Goal: Information Seeking & Learning: Learn about a topic

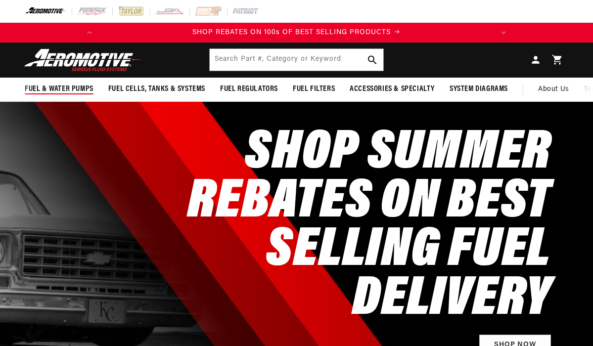
click at [65, 88] on span "Fuel & Water Pumps" at bounding box center [59, 89] width 69 height 10
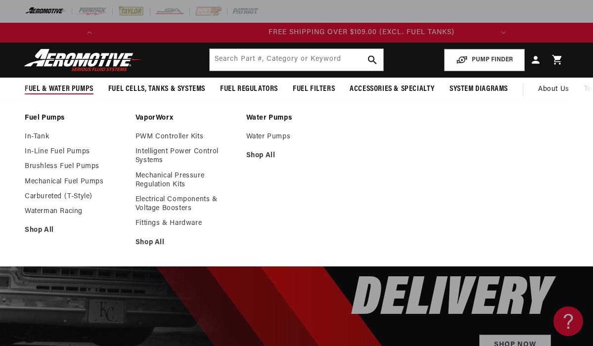
scroll to position [0, 391]
click at [52, 211] on link "Waterman Racing" at bounding box center [75, 211] width 101 height 9
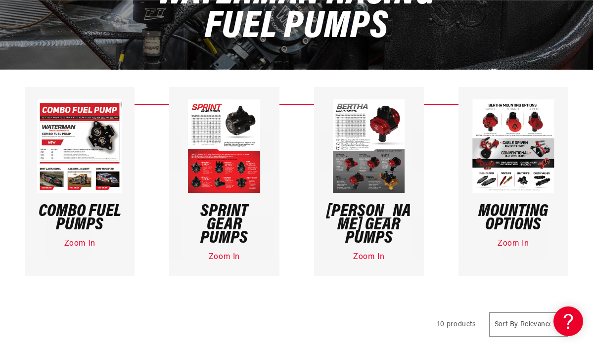
click at [363, 253] on link "Zoom In" at bounding box center [368, 257] width 31 height 8
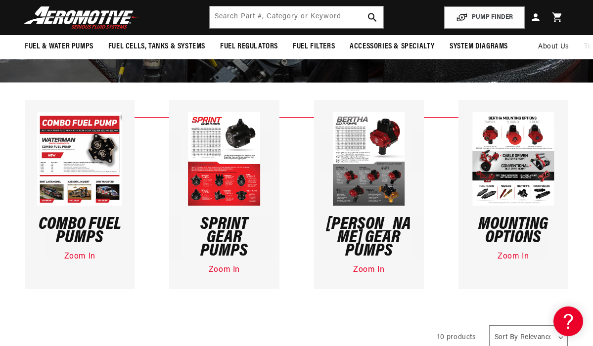
scroll to position [136, 0]
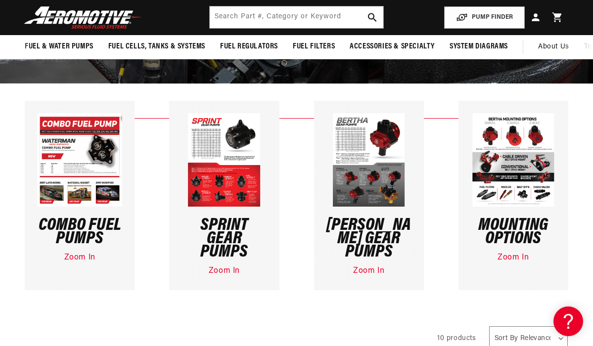
click at [361, 147] on img at bounding box center [369, 159] width 72 height 93
click at [370, 267] on link "Zoom In" at bounding box center [368, 271] width 31 height 8
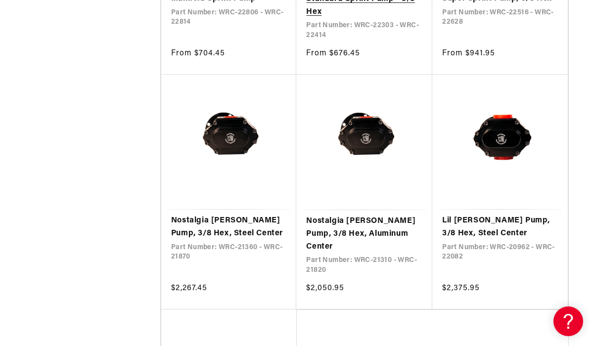
scroll to position [0, 0]
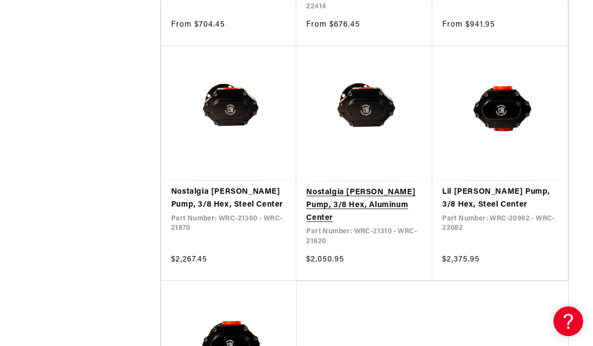
click at [368, 186] on link "Nostalgia Bertha Pump, 3/8 Hex, Aluminum Center" at bounding box center [364, 205] width 116 height 38
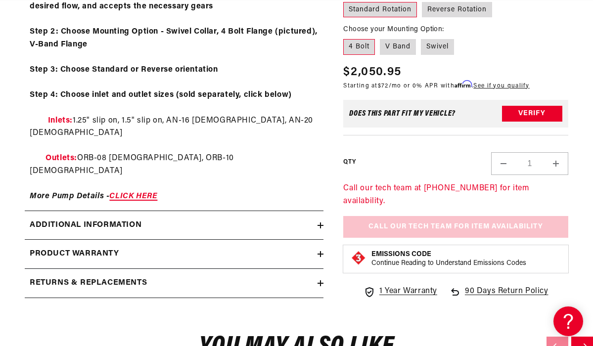
scroll to position [0, 391]
click at [136, 192] on link "CLICK HERE" at bounding box center [133, 196] width 48 height 8
click at [318, 226] on icon at bounding box center [320, 226] width 6 height 0
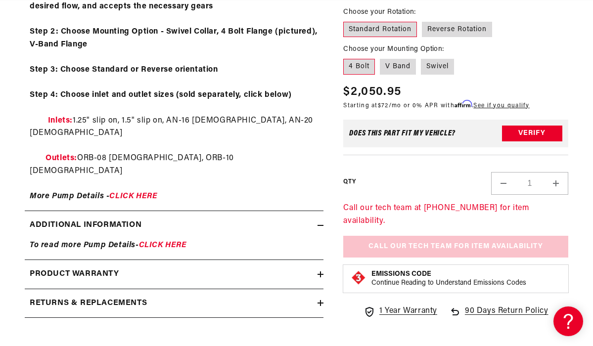
scroll to position [0, 0]
click at [175, 241] on link "CLICK HERE" at bounding box center [163, 245] width 48 height 8
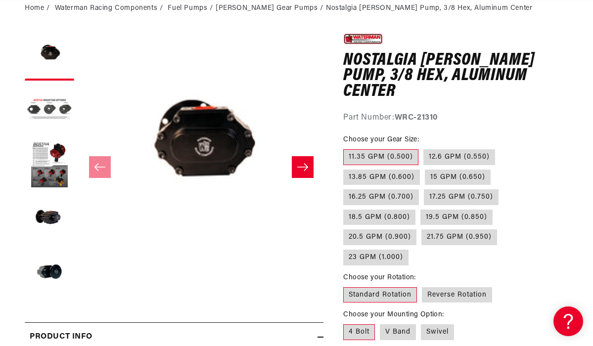
click at [299, 175] on button "Slide right" at bounding box center [303, 167] width 22 height 22
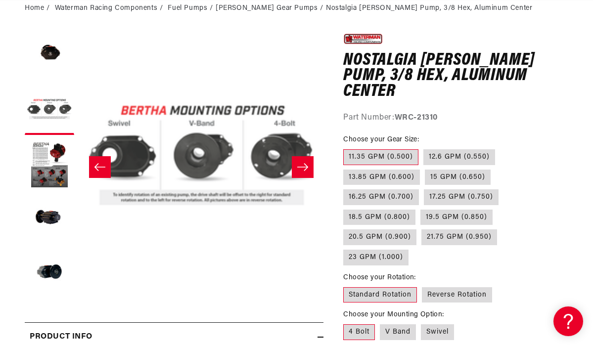
click at [302, 170] on icon "Slide right" at bounding box center [303, 167] width 12 height 10
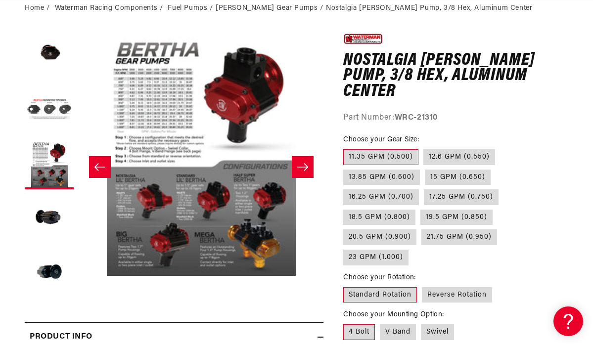
scroll to position [0, 391]
click at [302, 170] on icon "Slide right" at bounding box center [303, 167] width 12 height 10
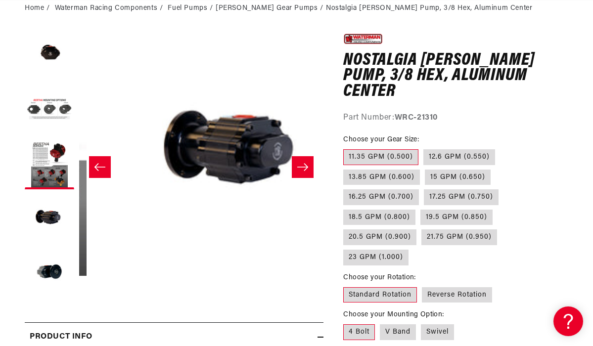
scroll to position [0, 733]
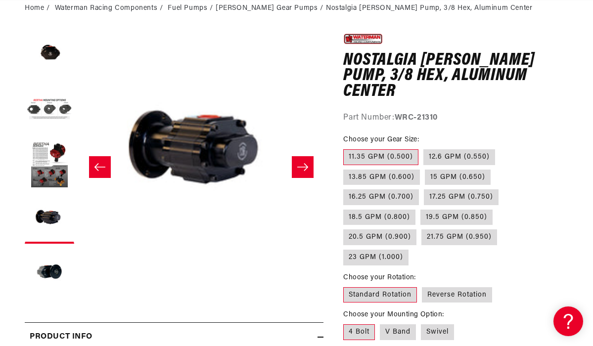
click at [302, 170] on icon "Slide right" at bounding box center [303, 167] width 12 height 10
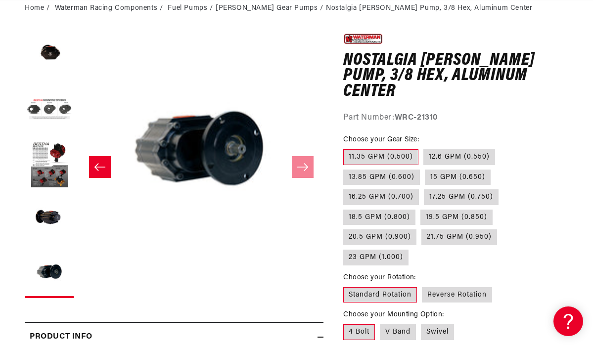
click at [302, 170] on icon "Slide right" at bounding box center [303, 167] width 12 height 10
click at [306, 163] on icon "Slide right" at bounding box center [303, 167] width 12 height 10
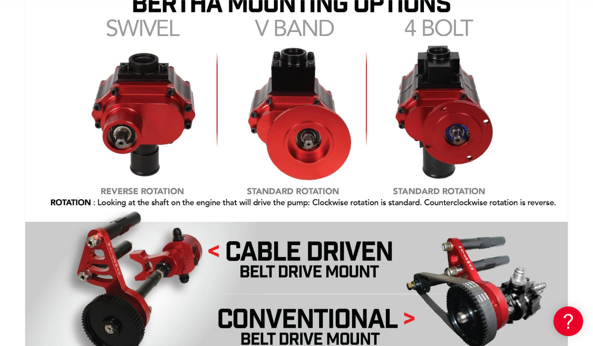
scroll to position [2314, 0]
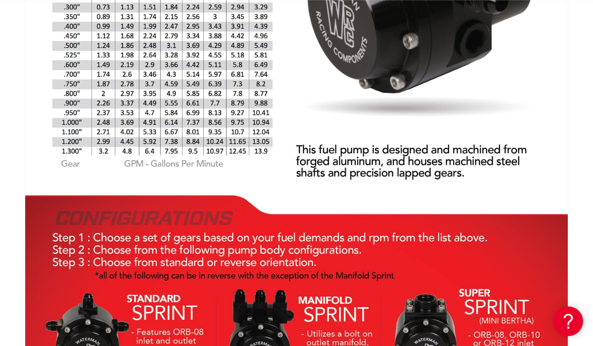
scroll to position [1038, 0]
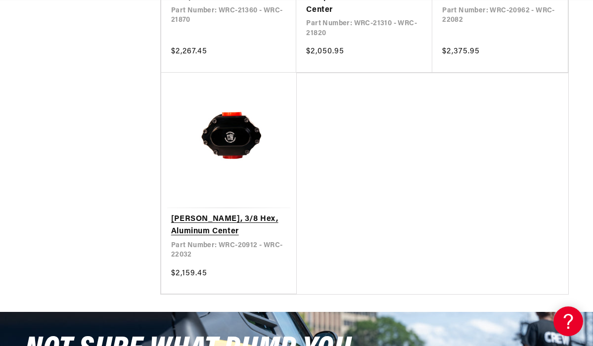
click at [231, 213] on link "[PERSON_NAME], 3/8 Hex, Aluminum Center" at bounding box center [229, 225] width 116 height 25
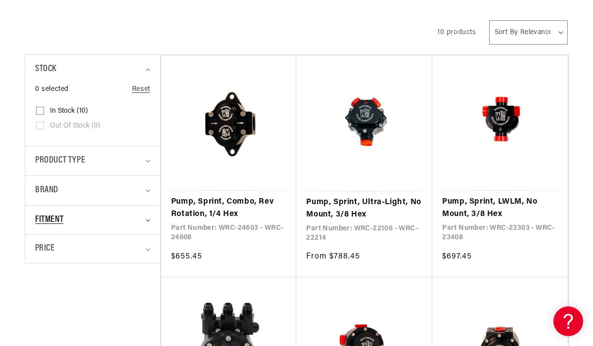
scroll to position [442, 0]
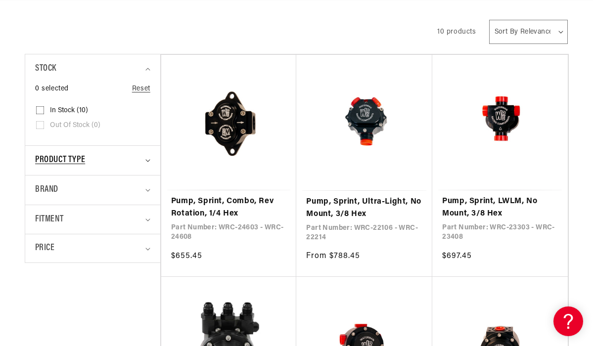
click at [147, 159] on icon "Product type (0 selected)" at bounding box center [147, 160] width 5 height 3
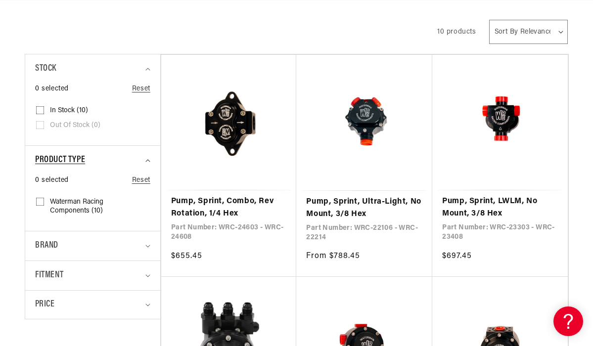
scroll to position [0, 0]
click at [147, 159] on icon "Product type (0 selected)" at bounding box center [147, 160] width 5 height 3
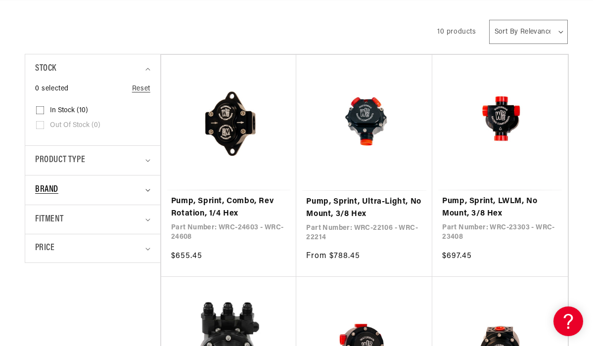
click at [149, 176] on summary "Brand" at bounding box center [92, 190] width 115 height 29
click at [149, 205] on summary "Fitment" at bounding box center [92, 219] width 115 height 29
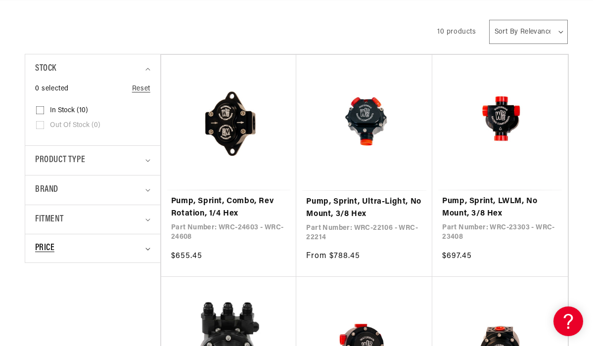
click at [149, 248] on icon at bounding box center [147, 249] width 5 height 3
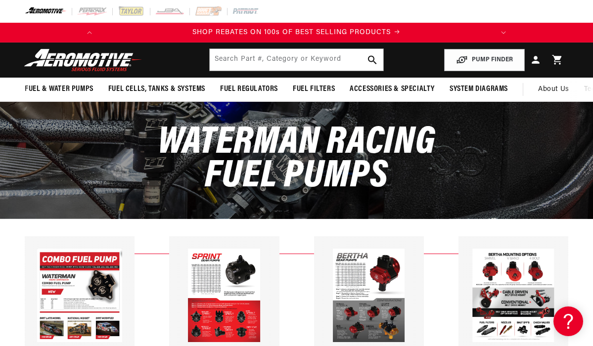
scroll to position [0, 391]
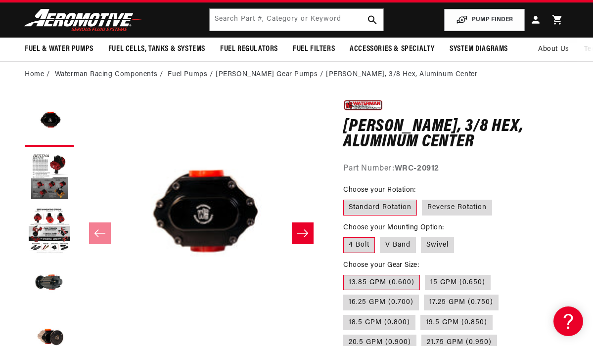
scroll to position [0, 391]
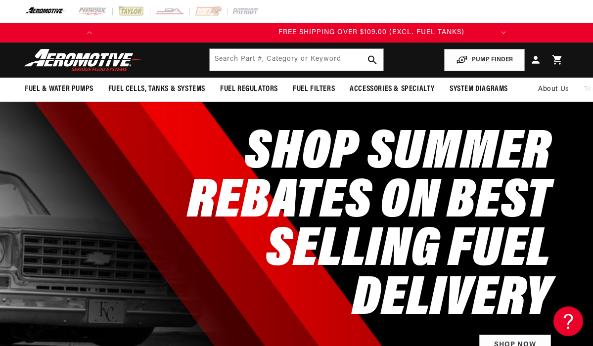
scroll to position [0, 391]
